Goal: Task Accomplishment & Management: Manage account settings

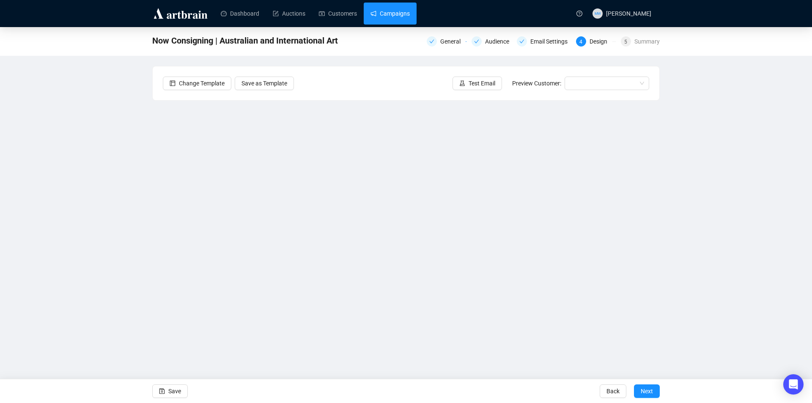
click at [407, 20] on link "Campaigns" at bounding box center [390, 14] width 39 height 22
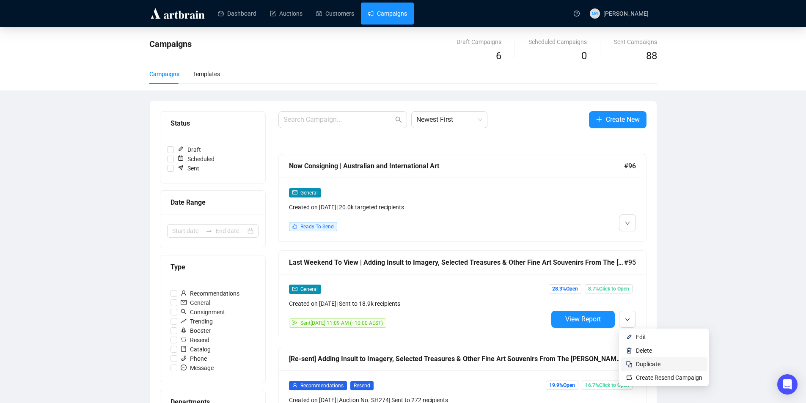
click at [643, 361] on span "Duplicate" at bounding box center [648, 364] width 25 height 7
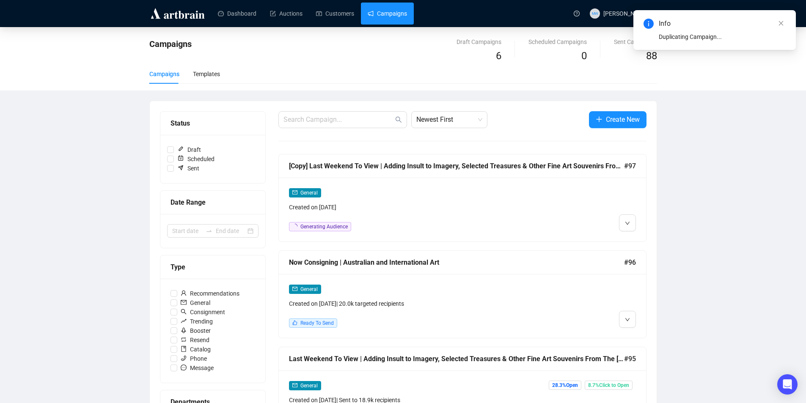
click at [422, 172] on div "[Copy] Last Weekend To View | Adding Insult to Imagery, Selected Treasures & Ot…" at bounding box center [462, 166] width 367 height 24
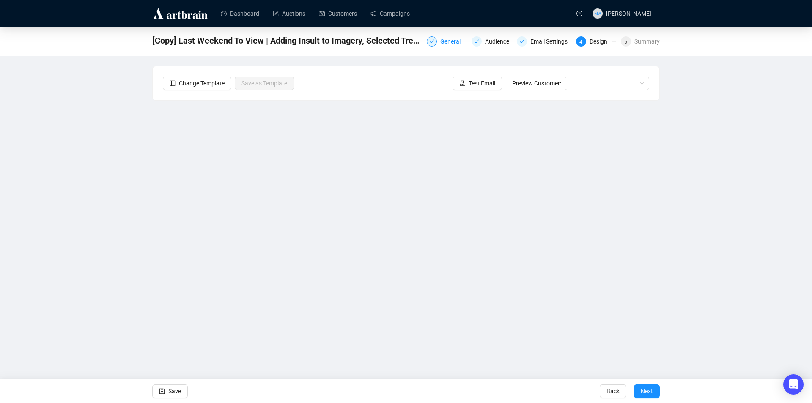
click at [449, 42] on div "General" at bounding box center [452, 41] width 25 height 10
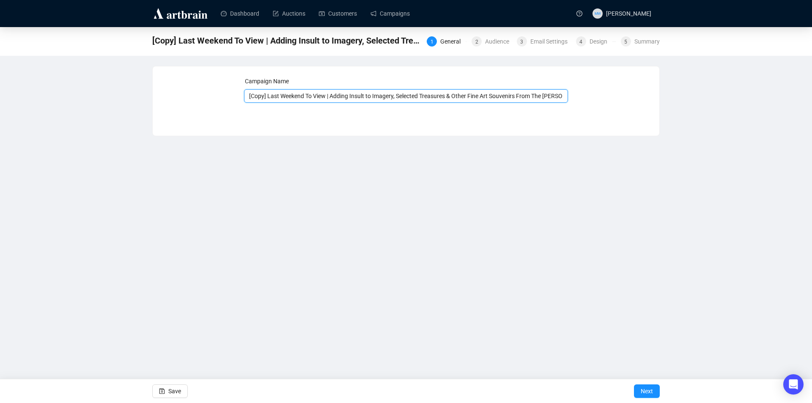
drag, startPoint x: 324, startPoint y: 93, endPoint x: 335, endPoint y: 66, distance: 29.6
click at [235, 88] on div "Campaign Name [Copy] Last Weekend To View | Adding Insult to Imagery, Selected …" at bounding box center [406, 95] width 487 height 36
type input "Auction Tonight | Adding Insult to Imagery, Selected Treasures & Other Fine Art…"
click at [172, 395] on span "Save" at bounding box center [174, 391] width 13 height 24
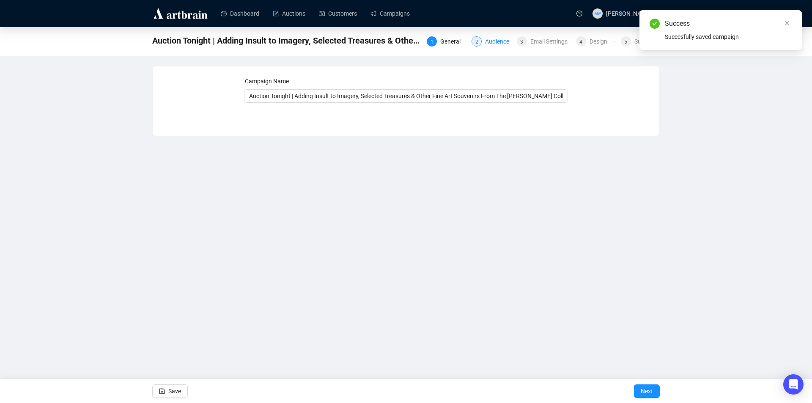
click at [497, 38] on div "Audience" at bounding box center [499, 41] width 29 height 10
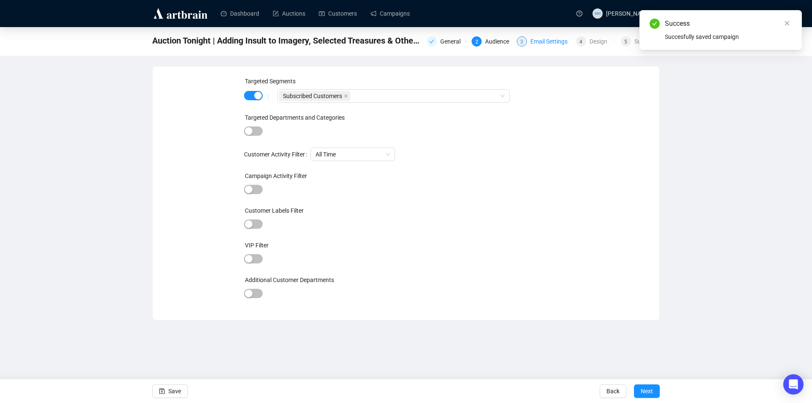
click at [548, 43] on div "Email Settings" at bounding box center [552, 41] width 42 height 10
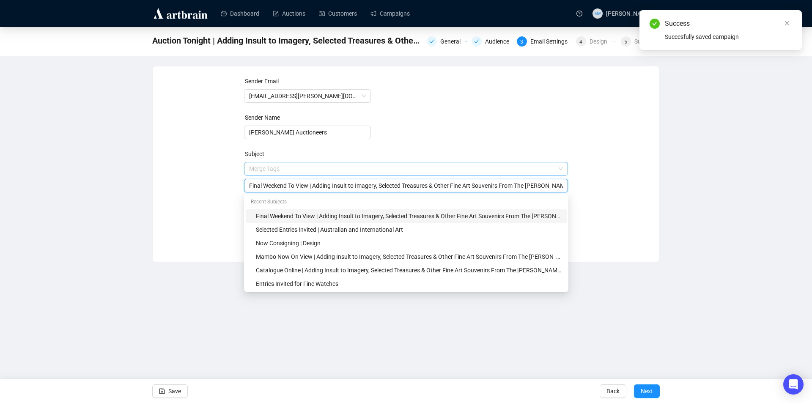
drag, startPoint x: 308, startPoint y: 168, endPoint x: 246, endPoint y: 168, distance: 62.6
click at [246, 168] on span "Merge Tags Final Weekend To View | Adding Insult to Imagery, Selected Treasures…" at bounding box center [406, 177] width 324 height 24
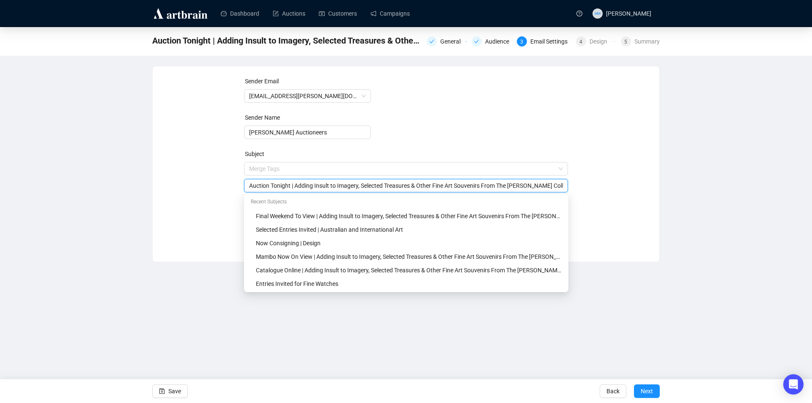
type input "Auction Tonight | Adding Insult to Imagery, Selected Treasures & Other Fine Art…"
click at [190, 297] on div "Dashboard Auctions Customers Campaigns MW [PERSON_NAME] Auction Tonight | Addin…" at bounding box center [406, 201] width 812 height 403
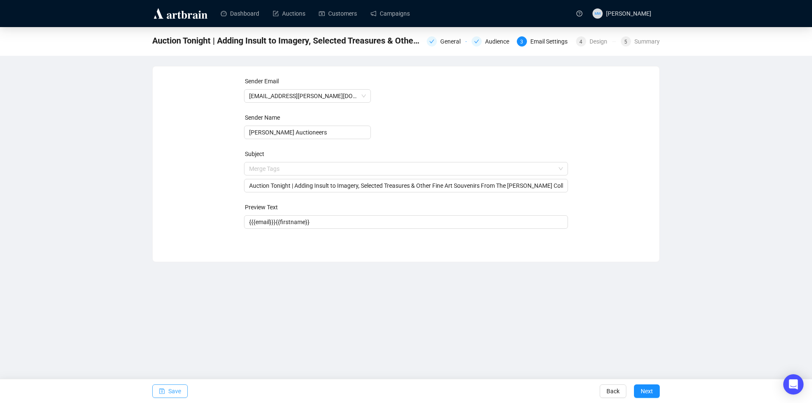
click at [180, 394] on span "Save" at bounding box center [174, 391] width 13 height 24
click at [593, 44] on div "Design" at bounding box center [601, 41] width 23 height 10
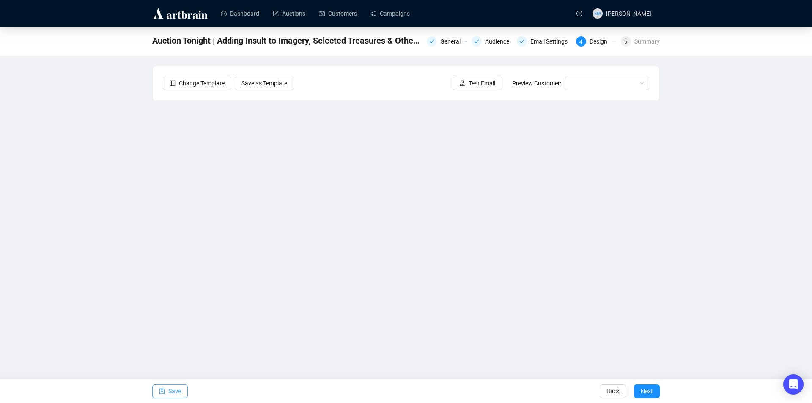
click at [163, 387] on span "button" at bounding box center [162, 391] width 6 height 24
click at [179, 392] on span "Save" at bounding box center [174, 391] width 13 height 24
click at [167, 386] on button "Save" at bounding box center [170, 392] width 36 height 14
click at [164, 390] on icon "save" at bounding box center [162, 391] width 6 height 6
click at [162, 389] on icon "save" at bounding box center [161, 391] width 5 height 5
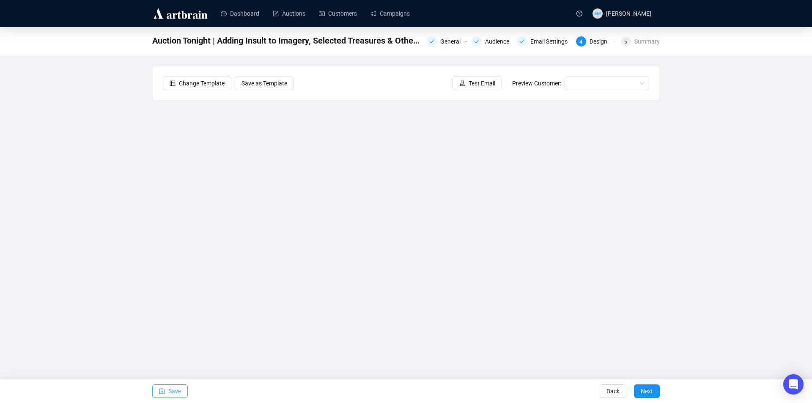
click at [176, 394] on span "Save" at bounding box center [174, 391] width 13 height 24
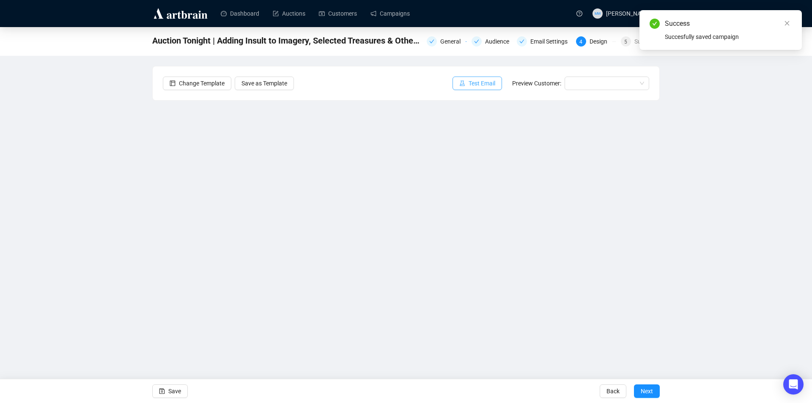
click at [481, 85] on span "Test Email" at bounding box center [482, 83] width 27 height 9
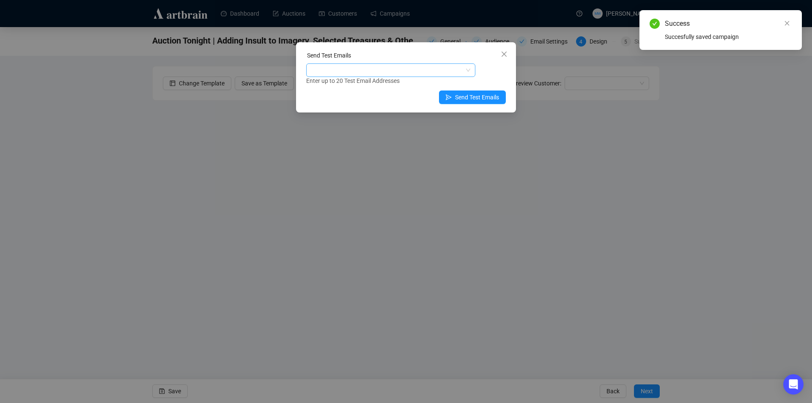
click at [371, 71] on div at bounding box center [386, 70] width 157 height 12
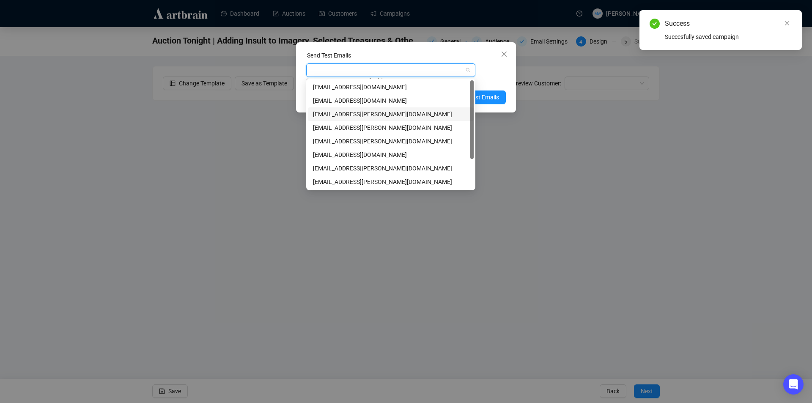
click at [338, 116] on div "[EMAIL_ADDRESS][PERSON_NAME][DOMAIN_NAME]" at bounding box center [391, 114] width 156 height 9
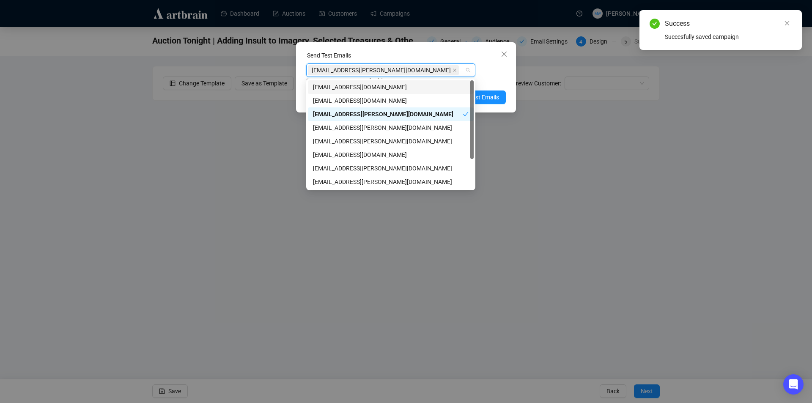
click at [494, 79] on div "Enter up to 20 Test Email Addresses" at bounding box center [406, 81] width 200 height 10
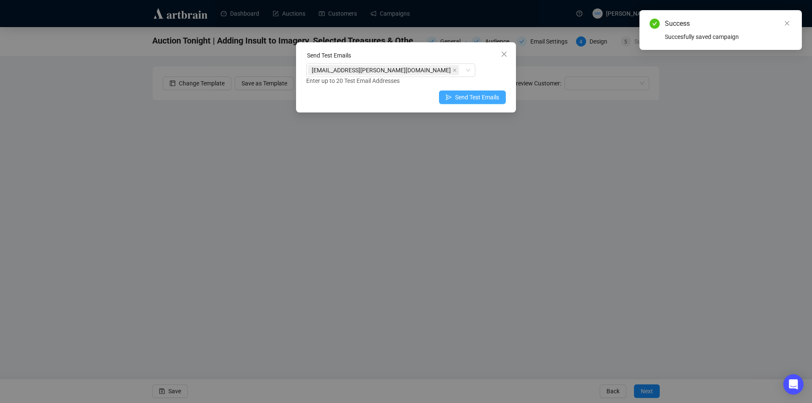
click at [487, 97] on span "Send Test Emails" at bounding box center [477, 97] width 44 height 9
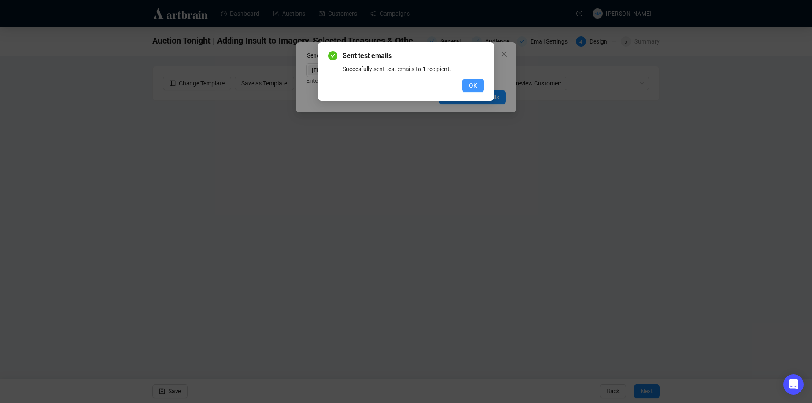
click at [473, 85] on span "OK" at bounding box center [473, 85] width 8 height 9
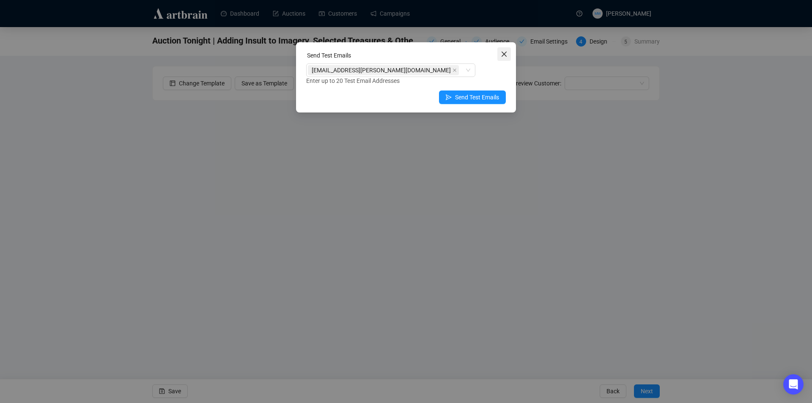
click at [502, 55] on icon "close" at bounding box center [504, 54] width 7 height 7
